Goal: Information Seeking & Learning: Find specific fact

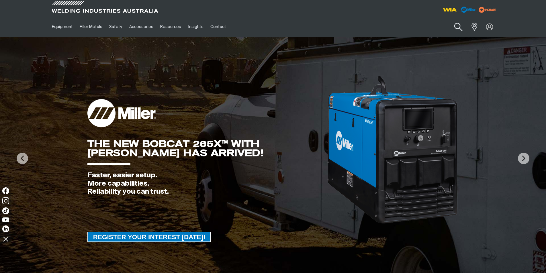
click at [459, 24] on button "Search products" at bounding box center [458, 27] width 23 height 16
click at [402, 25] on input "Search" at bounding box center [423, 26] width 88 height 13
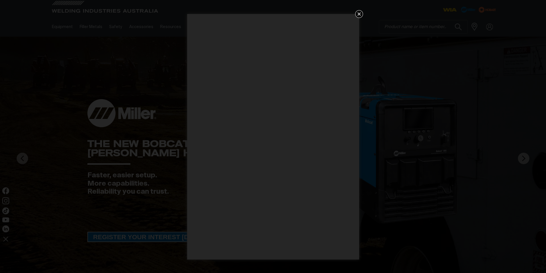
click at [359, 12] on icon "Get 5 WIA Welding Guides Free!" at bounding box center [359, 14] width 7 height 7
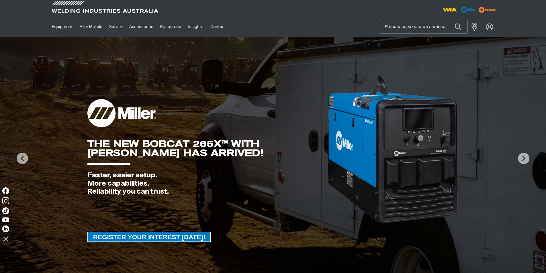
click at [398, 28] on input "Search" at bounding box center [423, 26] width 88 height 13
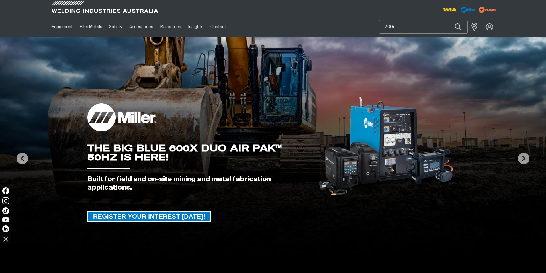
type input "200i"
click at [449, 20] on button "Search products" at bounding box center [458, 26] width 19 height 13
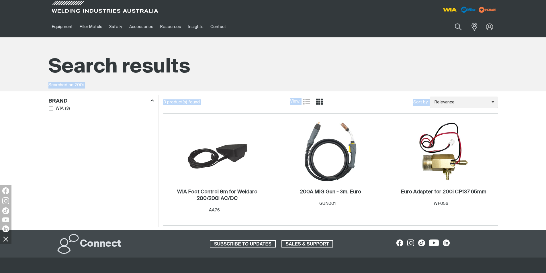
drag, startPoint x: 446, startPoint y: 107, endPoint x: 446, endPoint y: 96, distance: 10.9
click at [445, 108] on main "Search results Searched on: 200i 3 product(s) found View: List view Grid view S…" at bounding box center [273, 134] width 546 height 194
click at [460, 25] on button "Search products" at bounding box center [458, 27] width 23 height 16
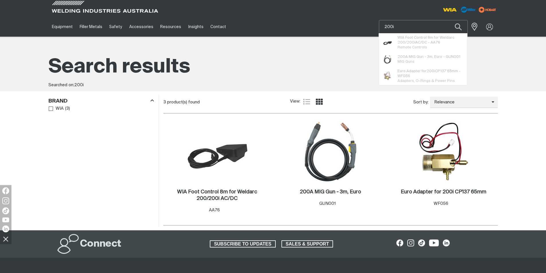
click at [419, 26] on input "200i" at bounding box center [423, 26] width 88 height 13
drag, startPoint x: 419, startPoint y: 26, endPoint x: 308, endPoint y: 21, distance: 111.3
click at [308, 21] on div "Equipment Stick Welders TIG Welders MIG Welders Multi-Process Welders Engine Dr…" at bounding box center [273, 27] width 450 height 20
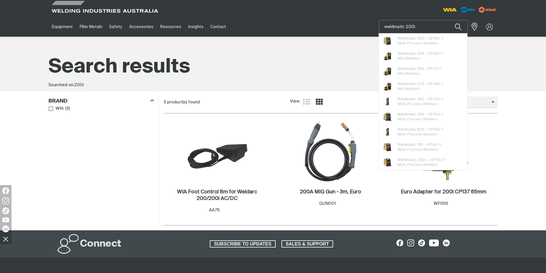
type input "weldmatic 200i"
click at [449, 20] on button "Search products" at bounding box center [458, 26] width 19 height 13
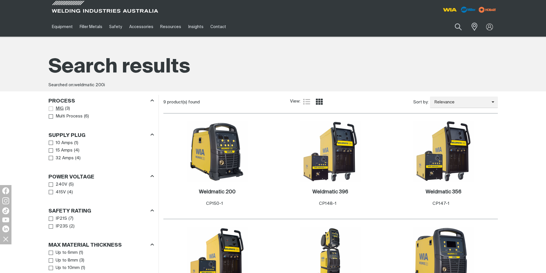
click at [49, 109] on span "Process" at bounding box center [51, 109] width 4 height 4
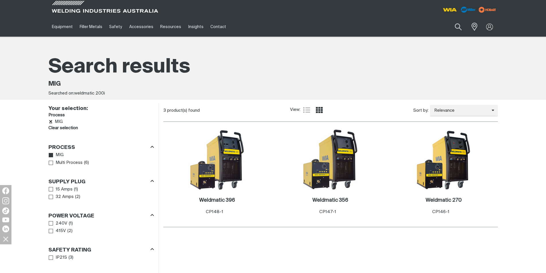
click at [50, 120] on icon "Remove MIG" at bounding box center [50, 122] width 3 height 4
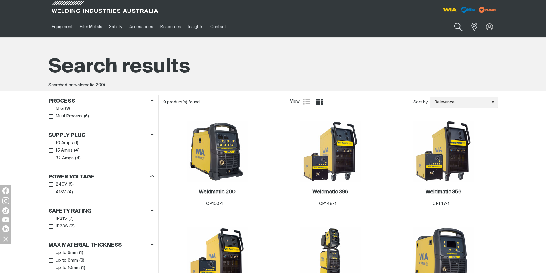
click at [457, 27] on button "Search products" at bounding box center [458, 27] width 23 height 16
click at [420, 29] on input "weldmatic 200i" at bounding box center [423, 26] width 88 height 13
drag, startPoint x: 420, startPoint y: 29, endPoint x: 334, endPoint y: 29, distance: 86.6
click at [334, 29] on div "Equipment Stick Welders TIG Welders MIG Welders Multi-Process Welders Engine Dr…" at bounding box center [273, 27] width 450 height 20
type input "d"
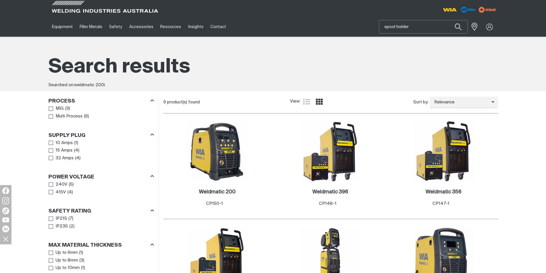
click at [449, 20] on button "Search products" at bounding box center [458, 26] width 19 height 13
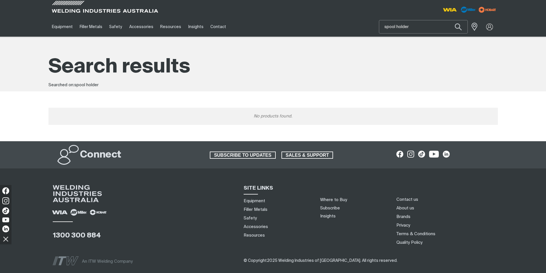
drag, startPoint x: 411, startPoint y: 26, endPoint x: 305, endPoint y: 19, distance: 106.6
click at [305, 19] on div "Equipment Stick Welders TIG Welders MIG Welders Multi-Process Welders Engine Dr…" at bounding box center [273, 27] width 450 height 20
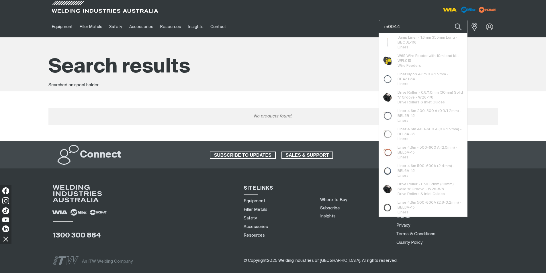
type input "m0044"
click at [449, 20] on button "Search products" at bounding box center [458, 26] width 19 height 13
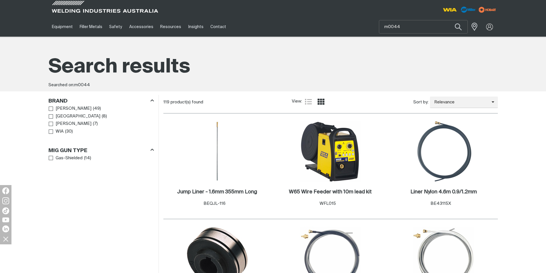
scroll to position [86, 0]
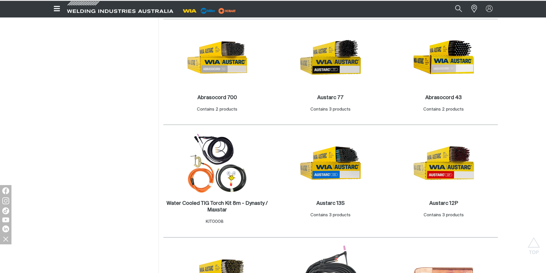
scroll to position [1147, 0]
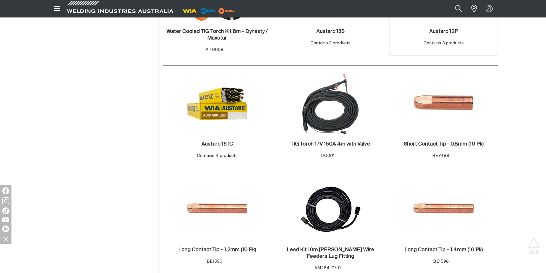
scroll to position [1003, 0]
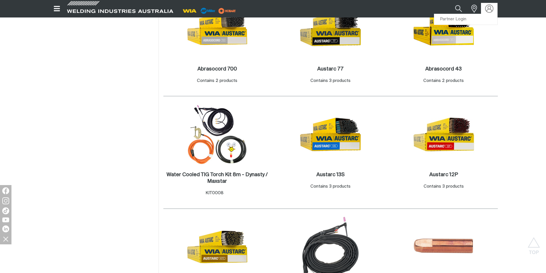
click at [489, 9] on img at bounding box center [489, 9] width 8 height 8
click at [469, 19] on link "Partner Login" at bounding box center [465, 19] width 63 height 11
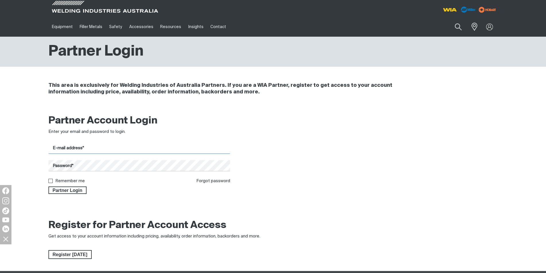
click at [89, 146] on input "E-mail address*" at bounding box center [139, 148] width 182 height 11
type input "[EMAIL_ADDRESS][DOMAIN_NAME]"
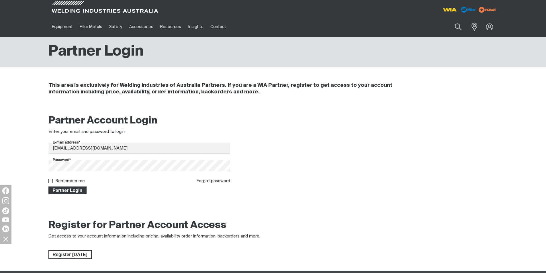
click at [72, 194] on button "Partner Login" at bounding box center [67, 190] width 38 height 7
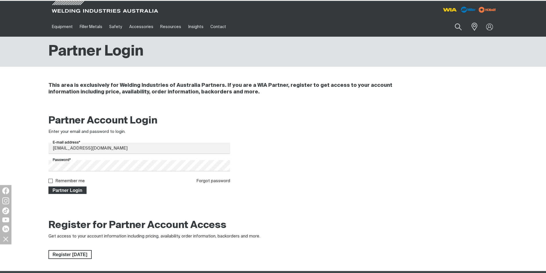
type input "m0044"
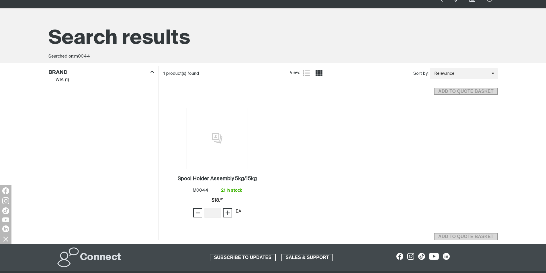
scroll to position [57, 0]
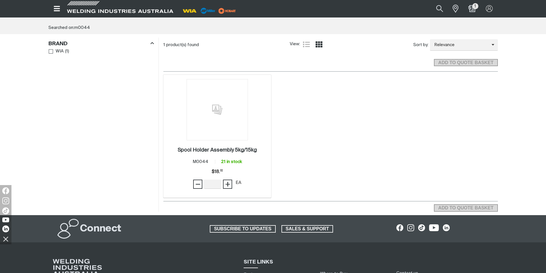
click at [226, 131] on img at bounding box center [217, 109] width 61 height 61
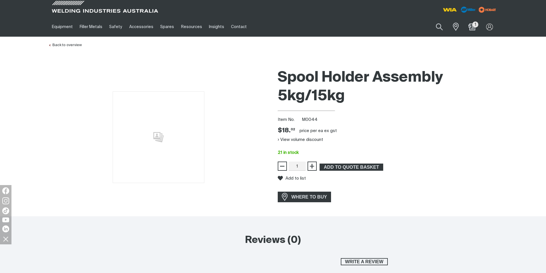
click at [159, 135] on img at bounding box center [159, 137] width 92 height 92
click at [155, 133] on img at bounding box center [159, 137] width 92 height 92
click at [181, 142] on img at bounding box center [159, 137] width 92 height 92
click at [169, 140] on img at bounding box center [159, 137] width 92 height 92
click at [299, 141] on button "View volume discount" at bounding box center [300, 139] width 45 height 9
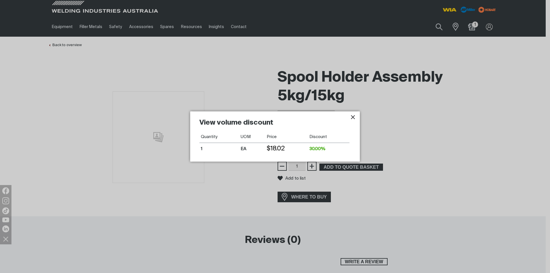
click at [354, 116] on icon "Close pop-up overlay" at bounding box center [353, 117] width 4 height 4
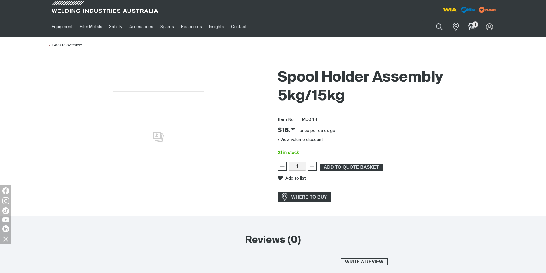
click at [156, 135] on img at bounding box center [159, 137] width 92 height 92
click at [140, 124] on img at bounding box center [159, 137] width 92 height 92
click at [158, 140] on img at bounding box center [159, 137] width 92 height 92
click at [293, 140] on button "View volume discount" at bounding box center [300, 139] width 45 height 9
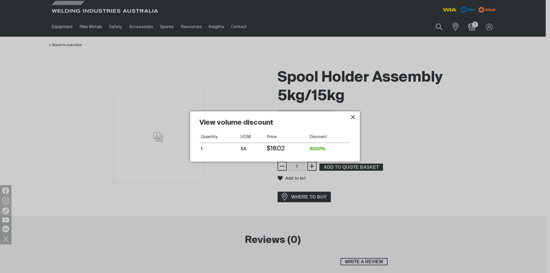
click at [354, 116] on icon "Close pop-up overlay" at bounding box center [353, 117] width 4 height 4
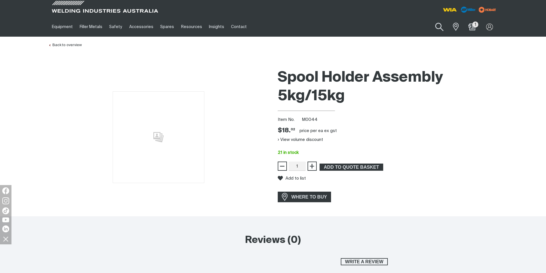
click at [438, 22] on button "Search products" at bounding box center [439, 27] width 23 height 16
drag, startPoint x: 393, startPoint y: 28, endPoint x: 282, endPoint y: 31, distance: 110.7
click at [282, 31] on div "Equipment Stick Welders TIG Welders MIG Welders Multi-Process Welders Engine Dr…" at bounding box center [273, 27] width 450 height 20
paste input "M0061"
type input "M0061"
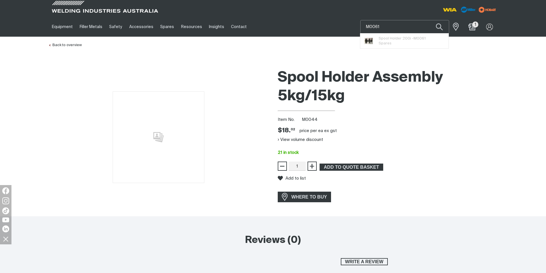
click at [430, 20] on button "Search products" at bounding box center [439, 26] width 19 height 13
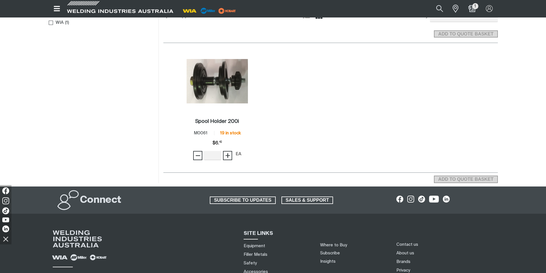
scroll to position [57, 0]
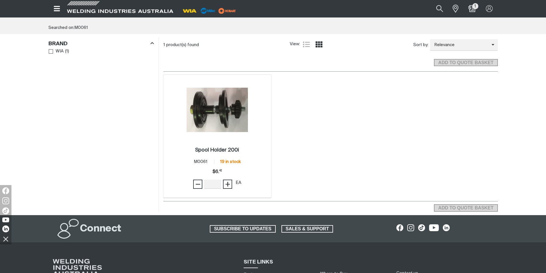
click at [224, 114] on img at bounding box center [217, 110] width 61 height 44
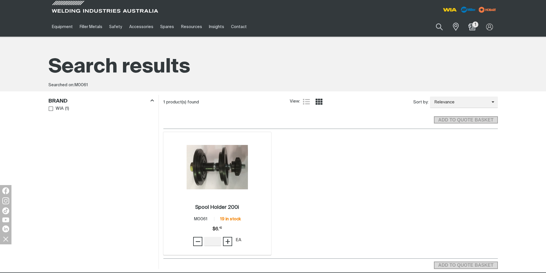
scroll to position [57, 0]
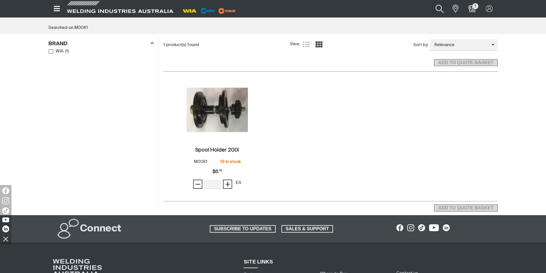
click at [441, 9] on button "Search products" at bounding box center [439, 8] width 23 height 15
click at [388, 11] on input "M0061" at bounding box center [405, 9] width 88 height 12
type input "M0044"
click at [430, 2] on button "Search products" at bounding box center [439, 8] width 19 height 13
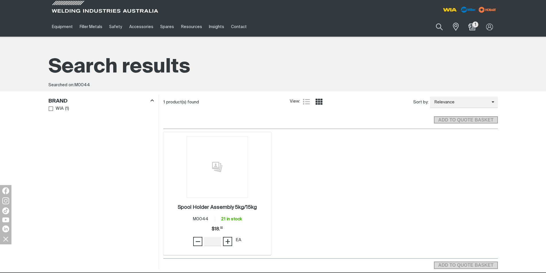
click at [212, 170] on img at bounding box center [217, 166] width 61 height 61
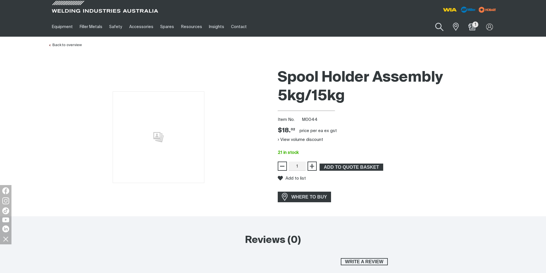
click at [439, 27] on button "Search products" at bounding box center [439, 27] width 23 height 16
click at [401, 27] on input "M0044" at bounding box center [405, 26] width 88 height 13
click at [352, 46] on div "Back to overview" at bounding box center [273, 43] width 450 height 12
drag, startPoint x: 350, startPoint y: 27, endPoint x: 329, endPoint y: 27, distance: 21.8
click at [329, 27] on div "Equipment Stick Welders TIG Welders MIG Welders Multi-Process Welders Engine Dr…" at bounding box center [273, 27] width 450 height 20
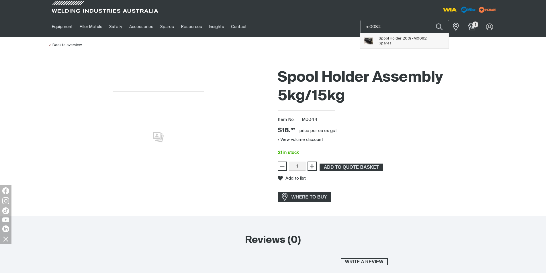
type input "m0082"
click at [401, 37] on span "Spool Holder 200i - M0082" at bounding box center [403, 38] width 48 height 5
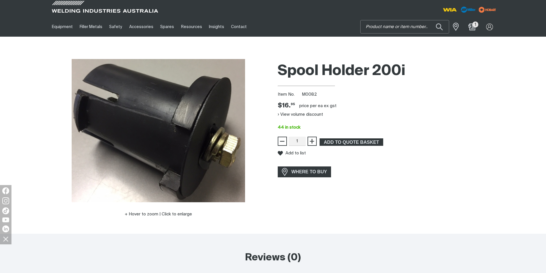
click at [388, 30] on input "Search" at bounding box center [405, 26] width 88 height 13
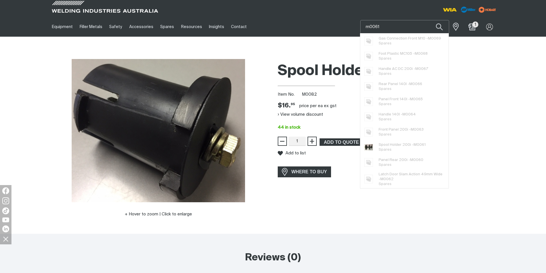
click at [430, 20] on button "Search products" at bounding box center [439, 26] width 19 height 13
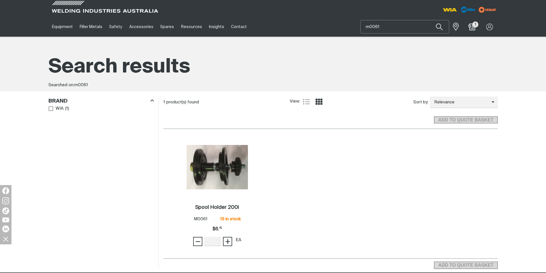
click at [389, 26] on input "m0061" at bounding box center [405, 26] width 88 height 13
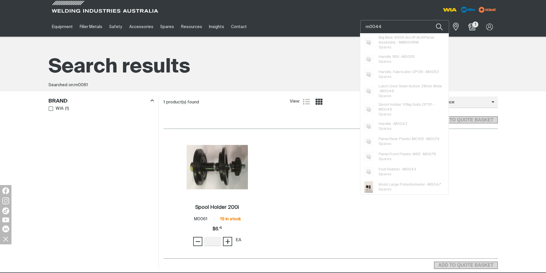
type input "m0044"
click at [430, 20] on button "Search products" at bounding box center [439, 26] width 19 height 13
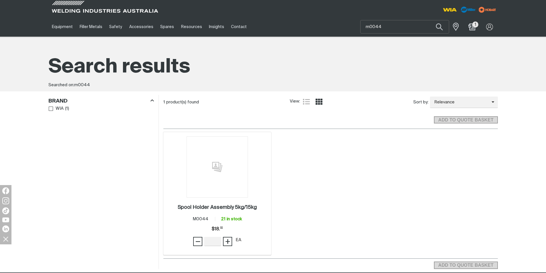
click at [237, 173] on img at bounding box center [217, 166] width 61 height 61
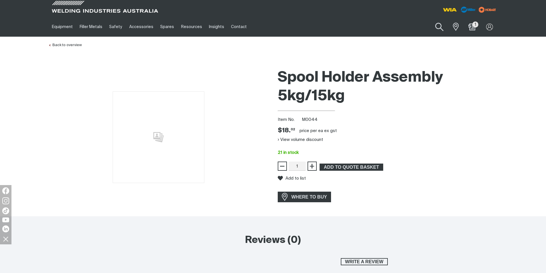
click at [438, 25] on button "Search products" at bounding box center [439, 27] width 23 height 16
click at [391, 29] on input "m0044" at bounding box center [405, 26] width 88 height 13
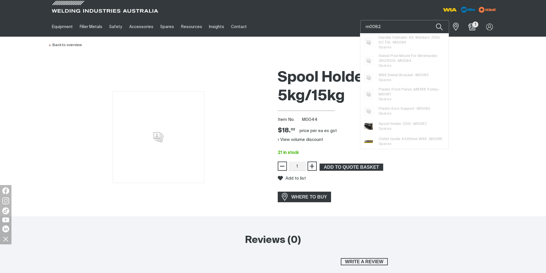
type input "m0082"
click at [430, 20] on button "Search products" at bounding box center [439, 26] width 19 height 13
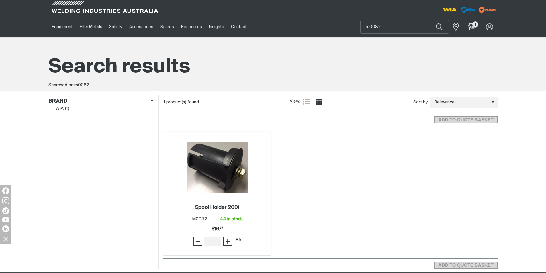
click at [218, 160] on img at bounding box center [217, 167] width 61 height 51
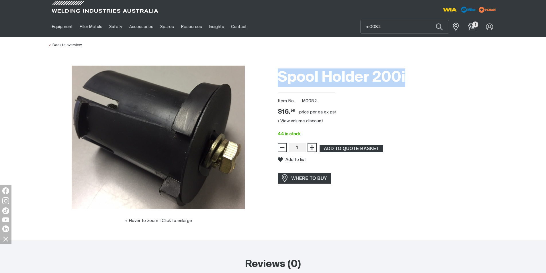
drag, startPoint x: 277, startPoint y: 75, endPoint x: 427, endPoint y: 71, distance: 150.6
click at [427, 71] on div "Spool Holder 200i Item No. M0082 Price $16.95 $16. 95 price per EA ex gst View …" at bounding box center [387, 153] width 229 height 175
click at [427, 73] on h1 "Spool Holder 200i" at bounding box center [388, 78] width 220 height 19
drag, startPoint x: 396, startPoint y: 77, endPoint x: 281, endPoint y: 75, distance: 115.0
click at [281, 75] on h1 "Spool Holder 200i" at bounding box center [388, 78] width 220 height 19
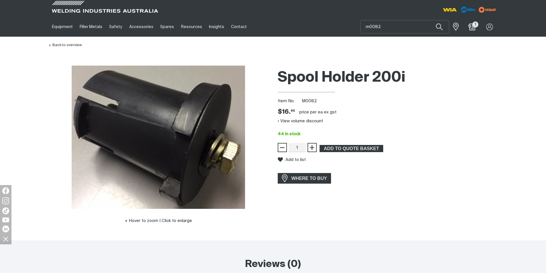
click at [418, 76] on h1 "Spool Holder 200i" at bounding box center [388, 78] width 220 height 19
drag, startPoint x: 319, startPoint y: 99, endPoint x: 301, endPoint y: 103, distance: 18.6
click at [301, 103] on div "Item No. M0082" at bounding box center [388, 101] width 220 height 7
click at [320, 103] on div "Item No. M0082" at bounding box center [388, 101] width 220 height 7
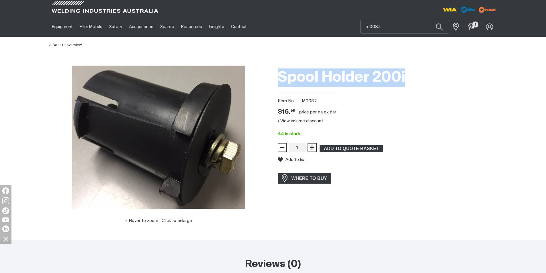
drag, startPoint x: 278, startPoint y: 76, endPoint x: 408, endPoint y: 75, distance: 130.2
click at [408, 75] on h1 "Spool Holder 200i" at bounding box center [388, 78] width 220 height 19
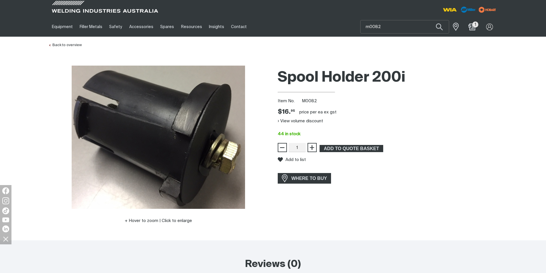
click at [440, 101] on div "Item No. M0082" at bounding box center [388, 101] width 220 height 7
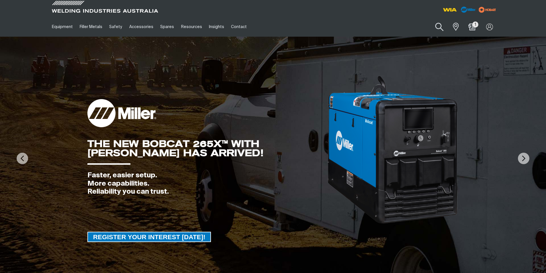
click at [440, 29] on button "Search products" at bounding box center [439, 27] width 23 height 16
click at [382, 31] on input "Search" at bounding box center [405, 26] width 88 height 13
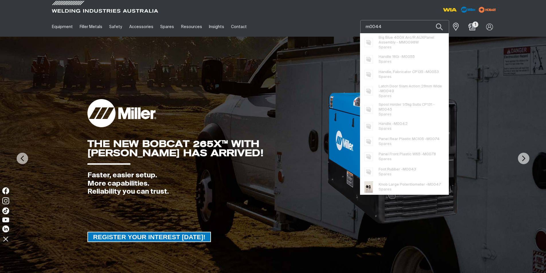
type input "m0044"
click at [430, 20] on button "Search products" at bounding box center [439, 26] width 19 height 13
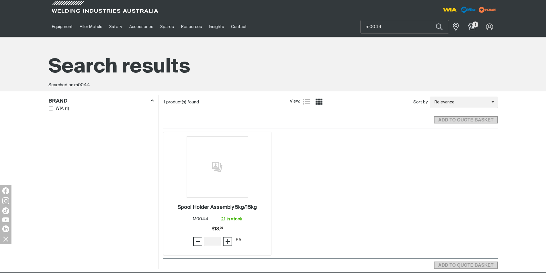
scroll to position [57, 0]
